Goal: Transaction & Acquisition: Purchase product/service

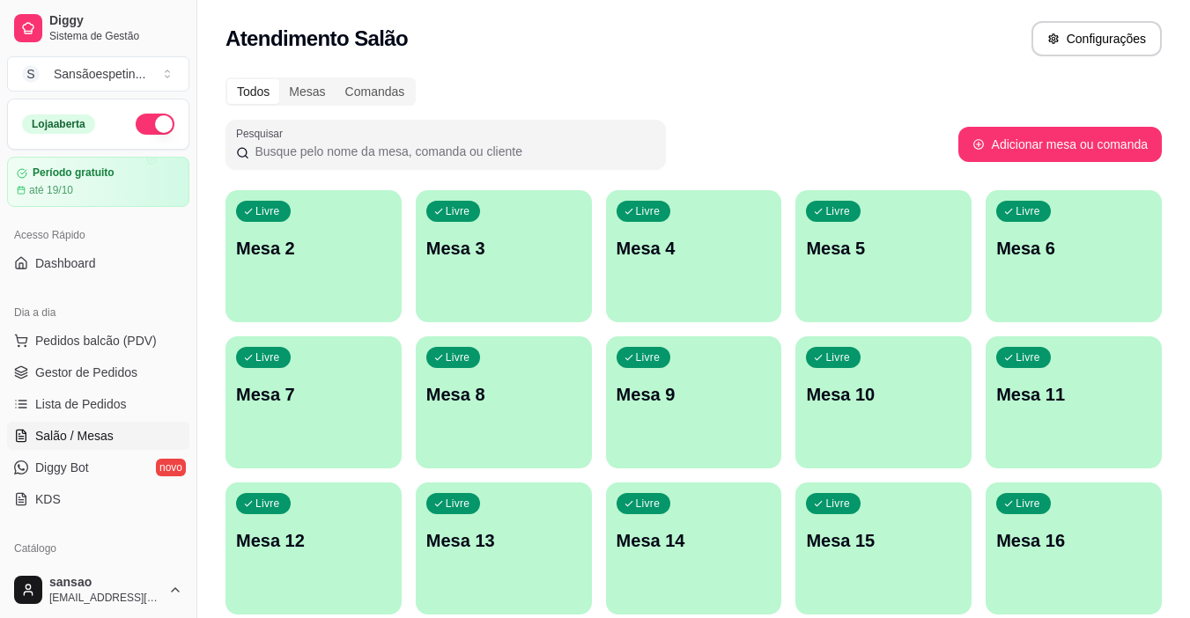
scroll to position [88, 0]
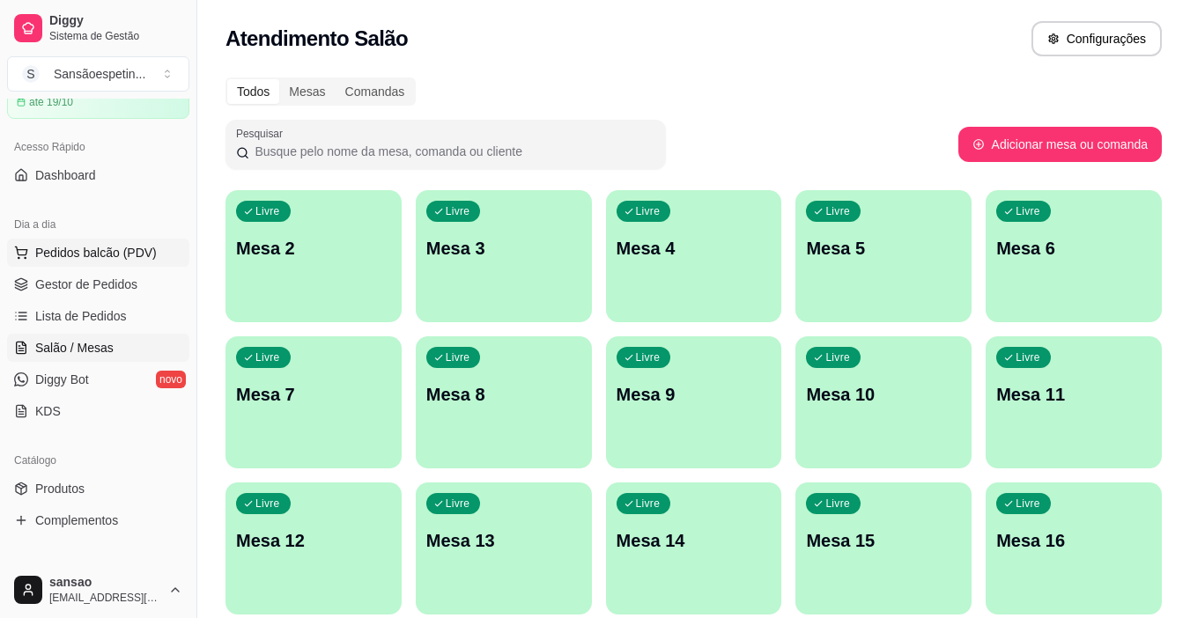
click at [80, 250] on span "Pedidos balcão (PDV)" at bounding box center [96, 253] width 122 height 18
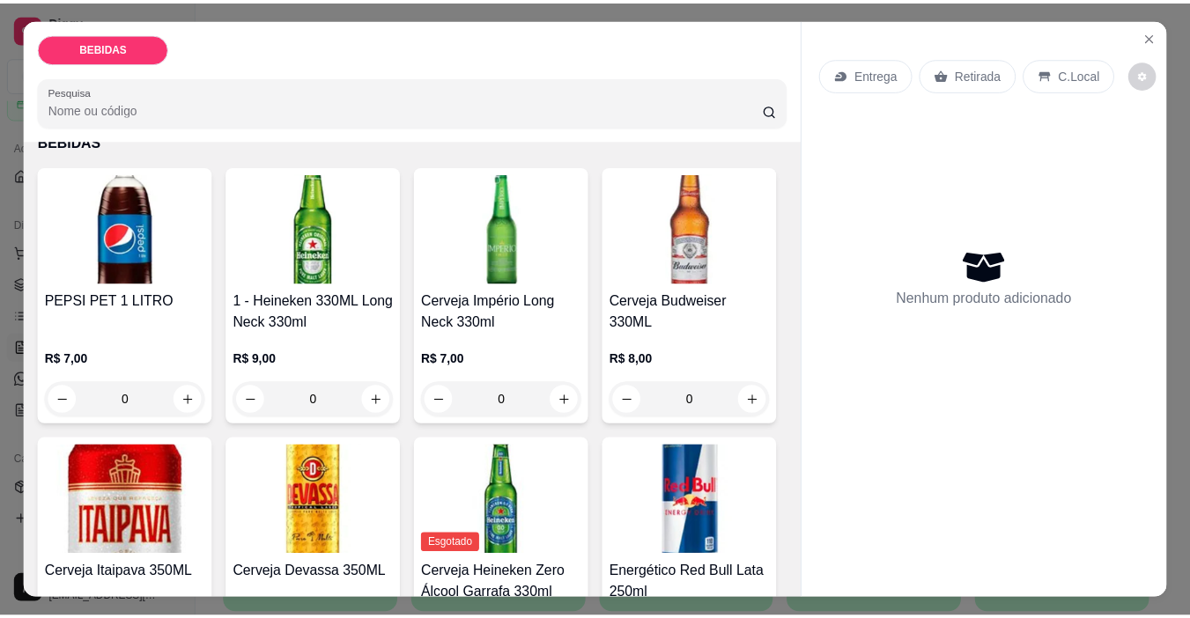
scroll to position [176, 0]
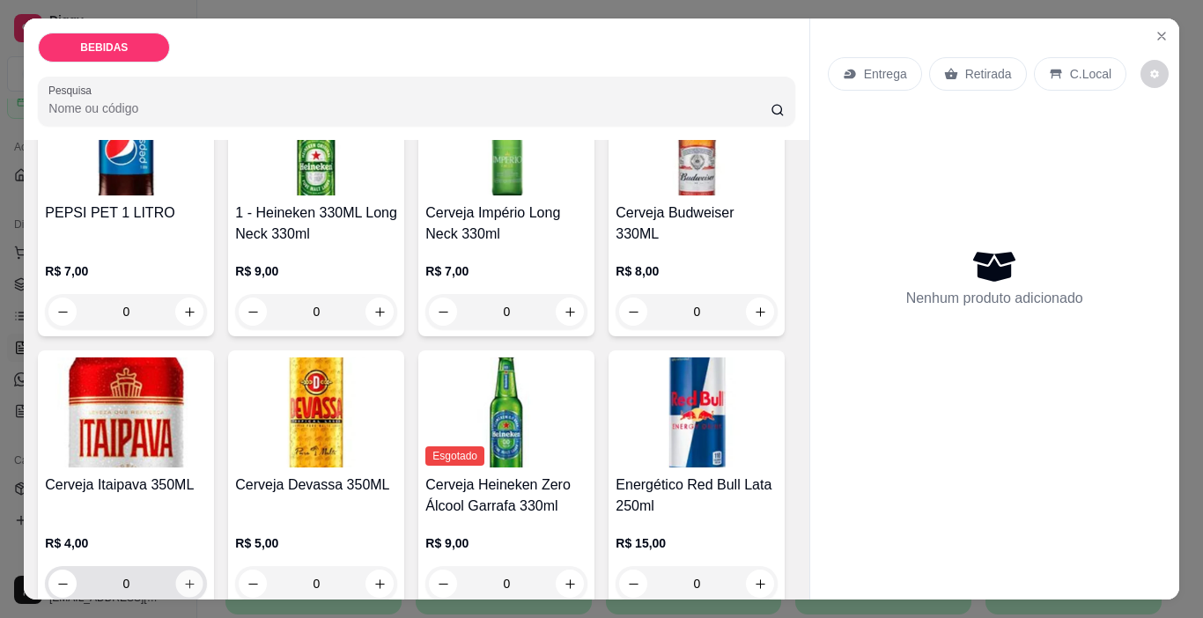
click at [196, 578] on icon "increase-product-quantity" at bounding box center [189, 584] width 13 height 13
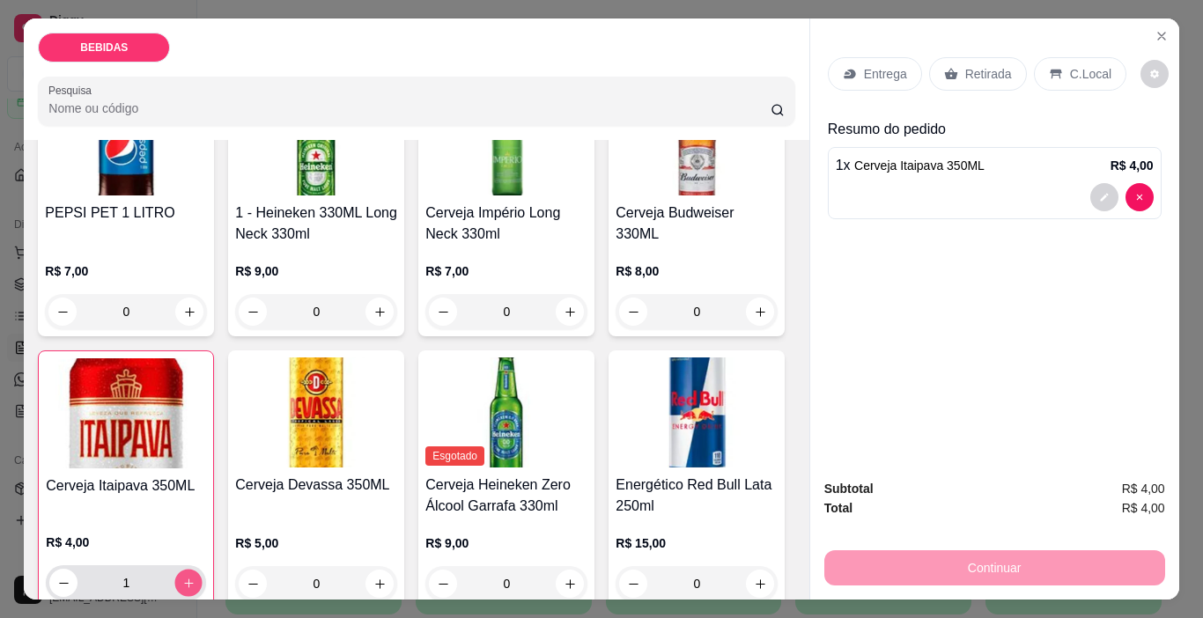
click at [196, 577] on icon "increase-product-quantity" at bounding box center [188, 583] width 13 height 13
type input "2"
click at [984, 75] on p "Retirada" at bounding box center [988, 74] width 47 height 18
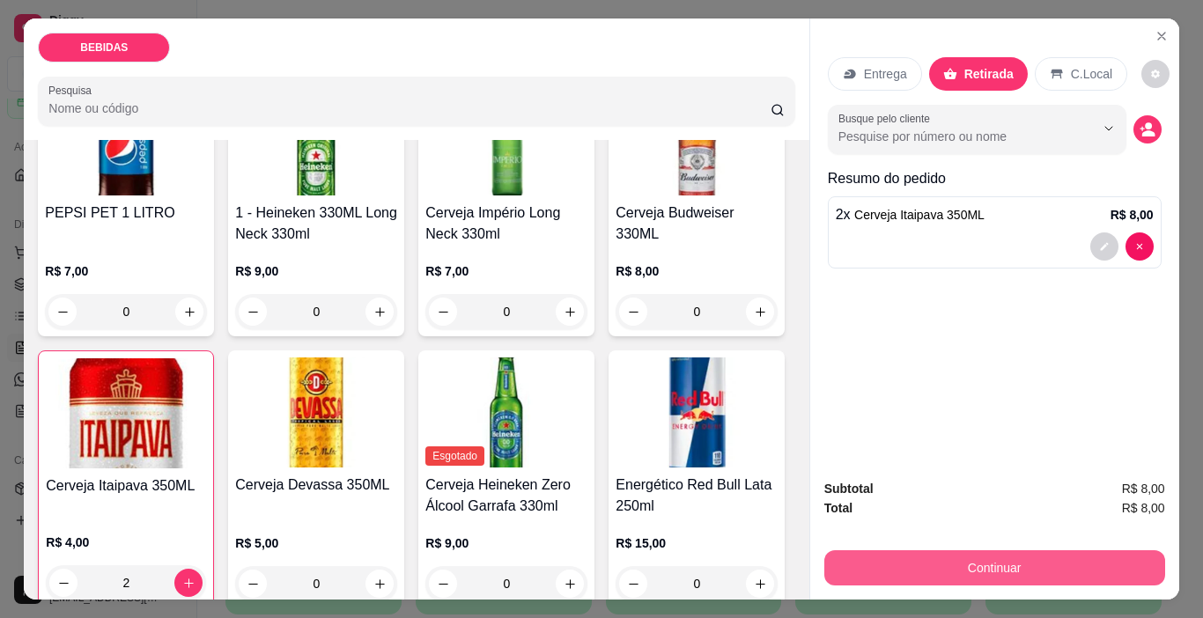
click at [1084, 562] on button "Continuar" at bounding box center [994, 568] width 341 height 35
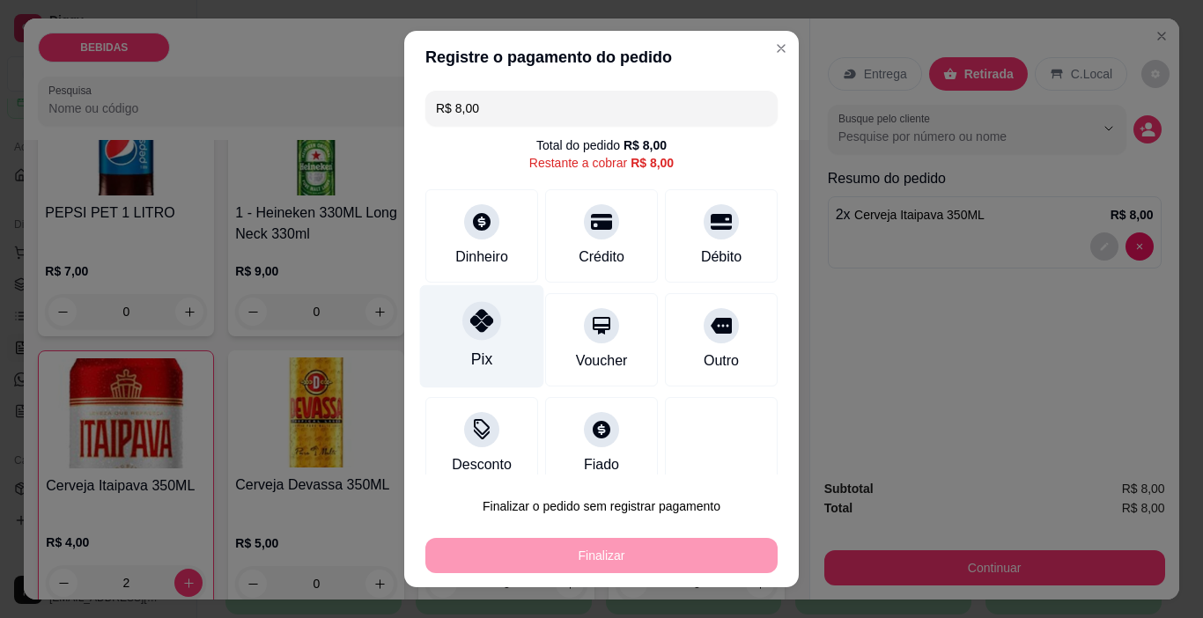
click at [489, 337] on div "Pix" at bounding box center [482, 336] width 124 height 103
type input "R$ 0,00"
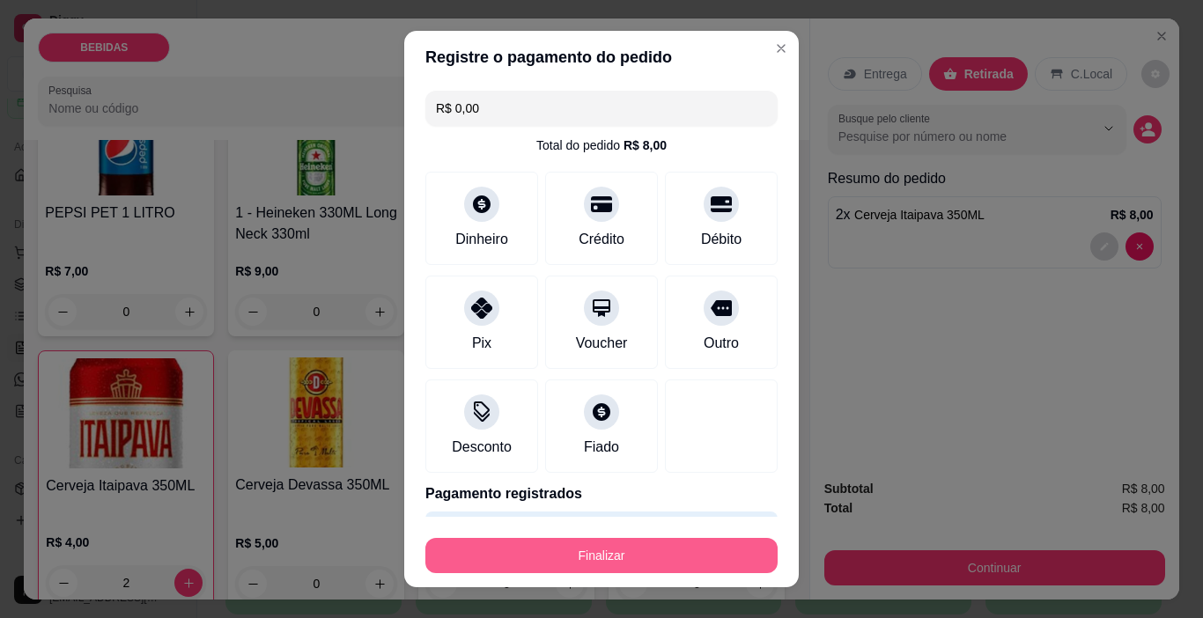
click at [638, 555] on button "Finalizar" at bounding box center [601, 555] width 352 height 35
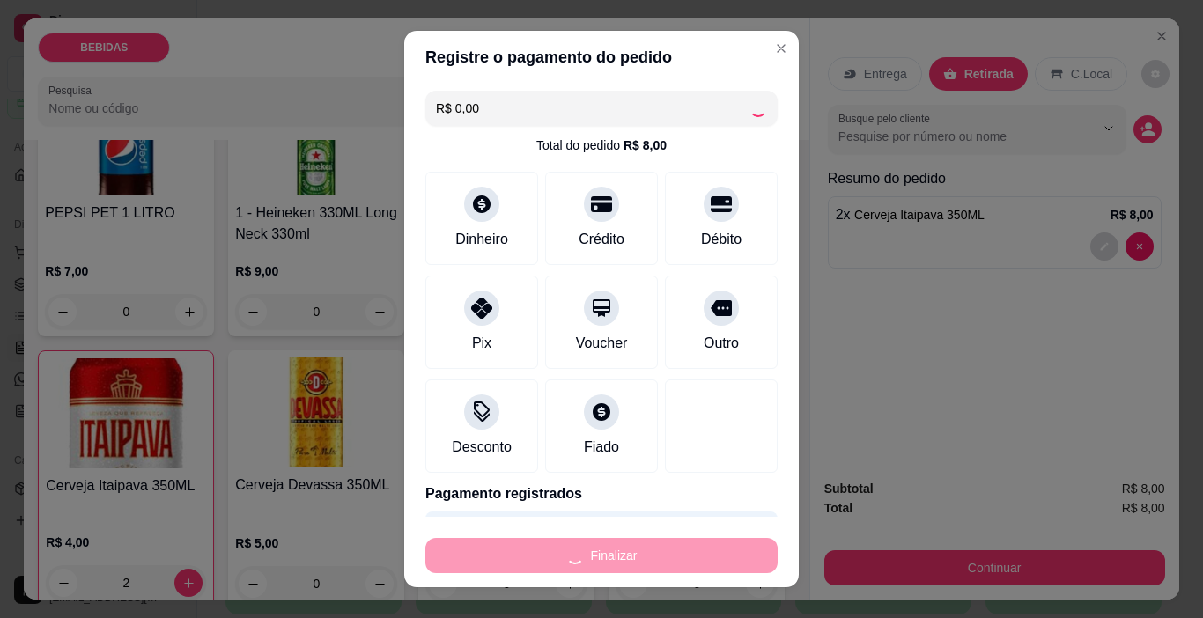
type input "0"
type input "-R$ 8,00"
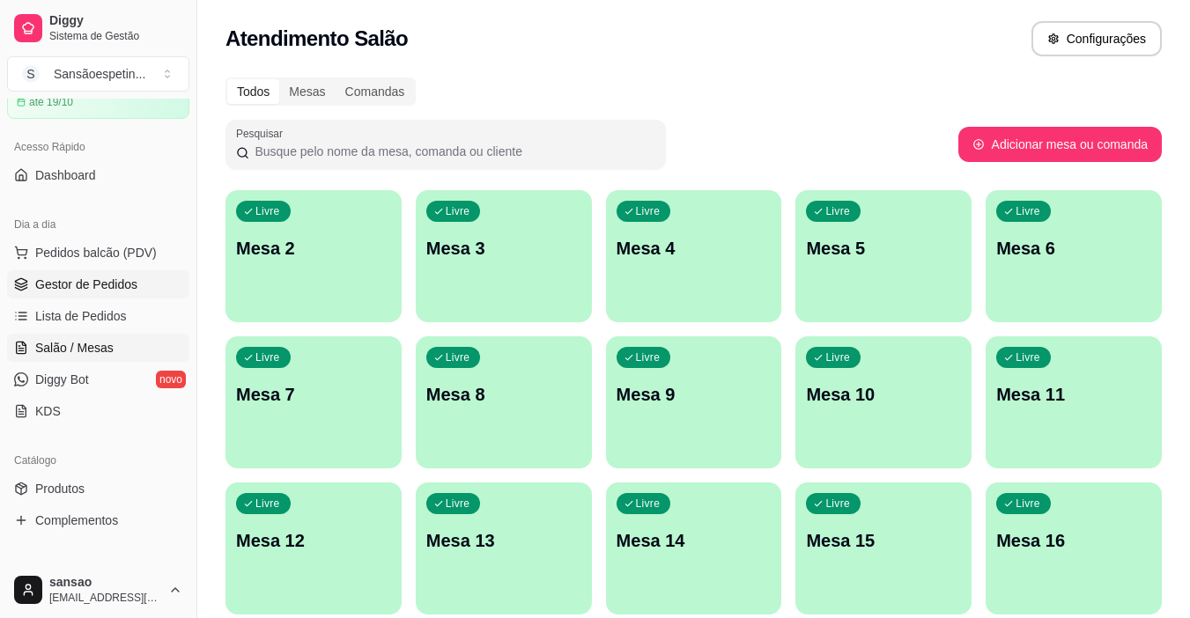
click at [109, 277] on span "Gestor de Pedidos" at bounding box center [86, 285] width 102 height 18
